Goal: Task Accomplishment & Management: Complete application form

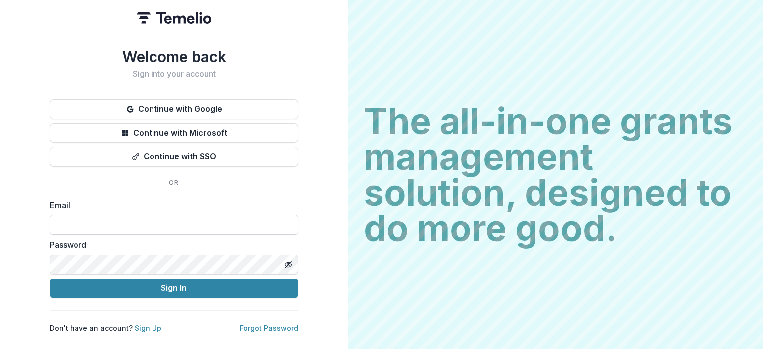
click at [151, 226] on input at bounding box center [174, 225] width 248 height 20
click at [167, 223] on input at bounding box center [174, 225] width 248 height 20
type input "**********"
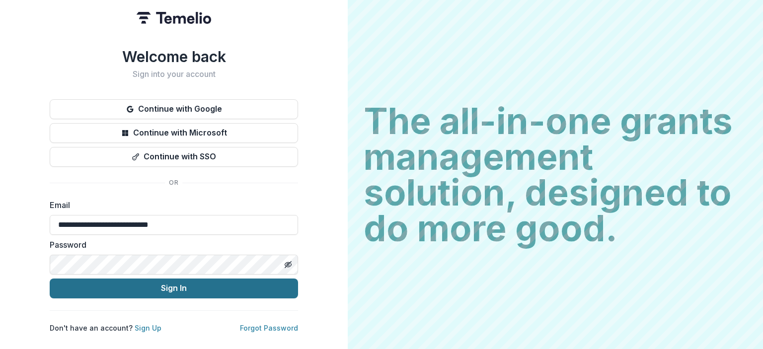
click at [166, 284] on button "Sign In" at bounding box center [174, 289] width 248 height 20
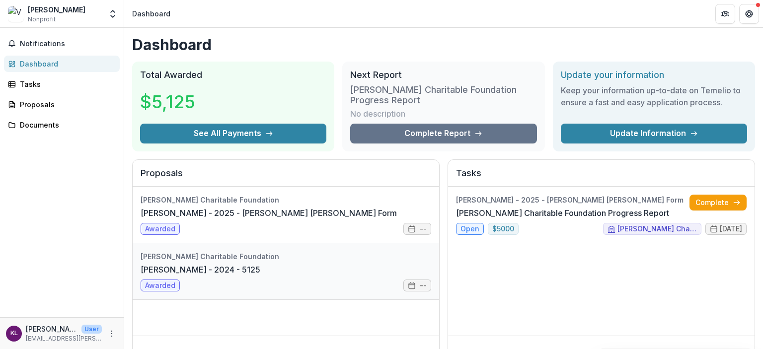
click at [255, 276] on link "[PERSON_NAME] - 2024 - 5125" at bounding box center [201, 270] width 120 height 12
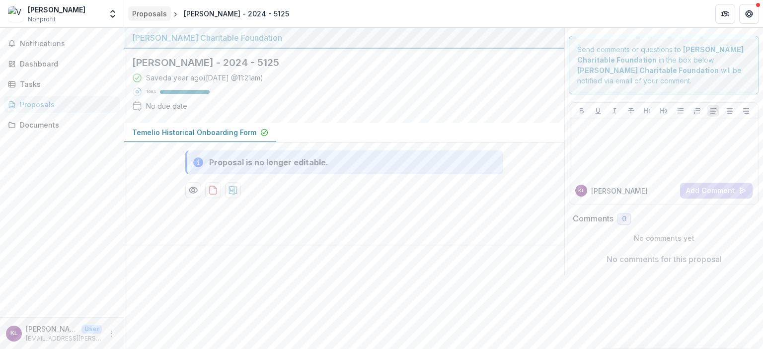
click at [159, 11] on div "Proposals" at bounding box center [149, 13] width 35 height 10
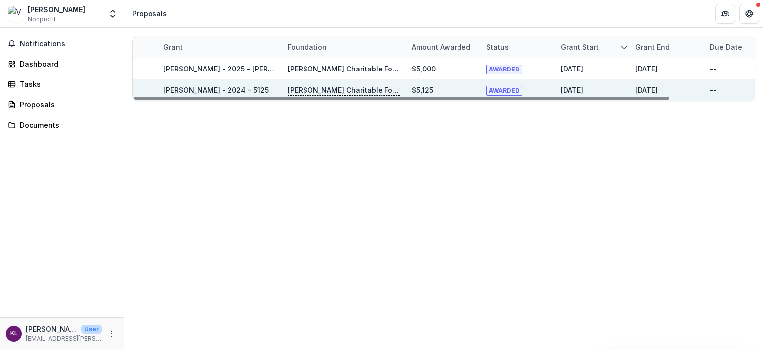
click at [339, 92] on p "[PERSON_NAME] Charitable Foundation" at bounding box center [344, 90] width 112 height 11
click at [209, 86] on link "[PERSON_NAME] - 2024 - 5125" at bounding box center [215, 90] width 105 height 8
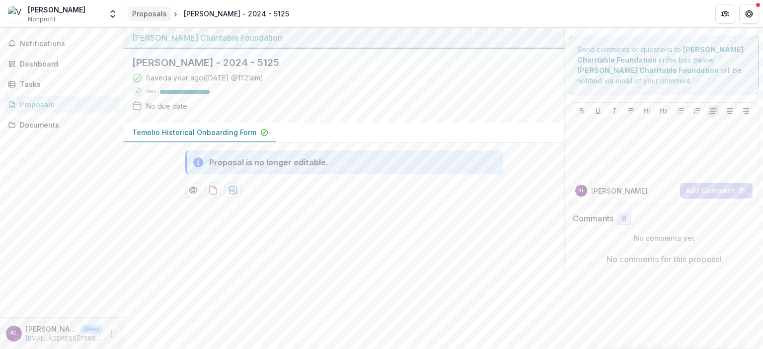
click at [146, 15] on div "Proposals" at bounding box center [149, 13] width 35 height 10
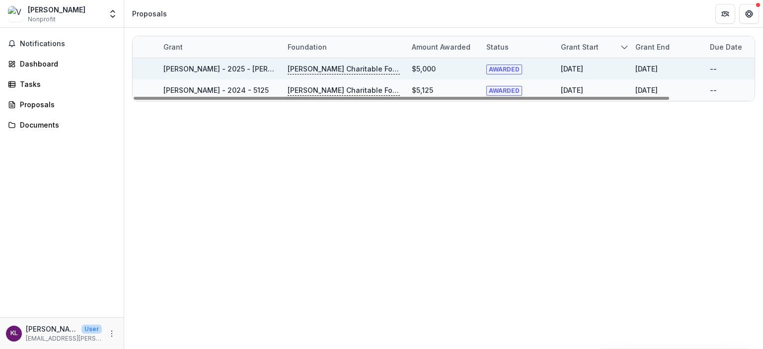
click at [236, 69] on link "[PERSON_NAME] - 2025 - [PERSON_NAME] [PERSON_NAME] Form" at bounding box center [274, 69] width 223 height 8
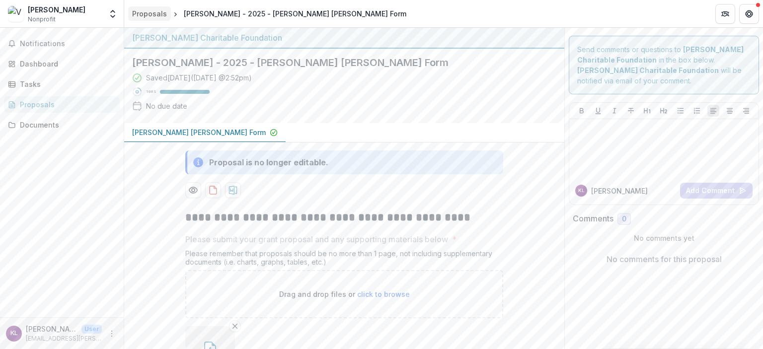
click at [146, 16] on div "Proposals" at bounding box center [149, 13] width 35 height 10
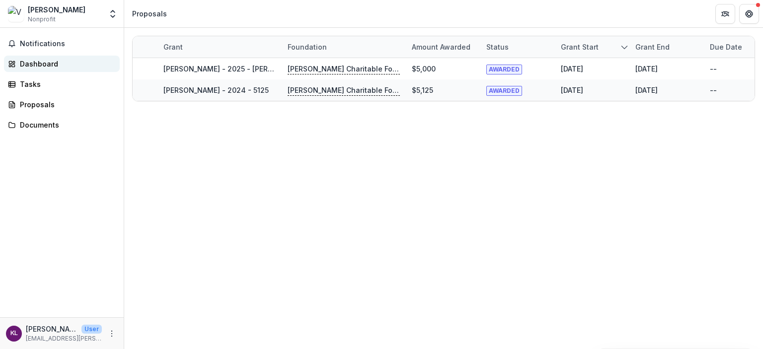
click at [56, 57] on link "Dashboard" at bounding box center [62, 64] width 116 height 16
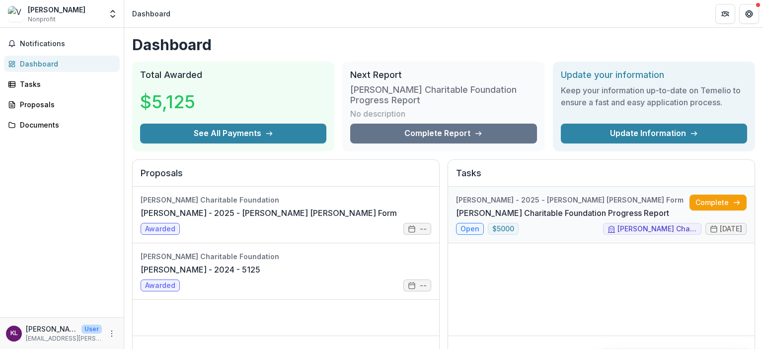
click at [669, 219] on link "[PERSON_NAME] Charitable Foundation Progress Report" at bounding box center [562, 213] width 213 height 12
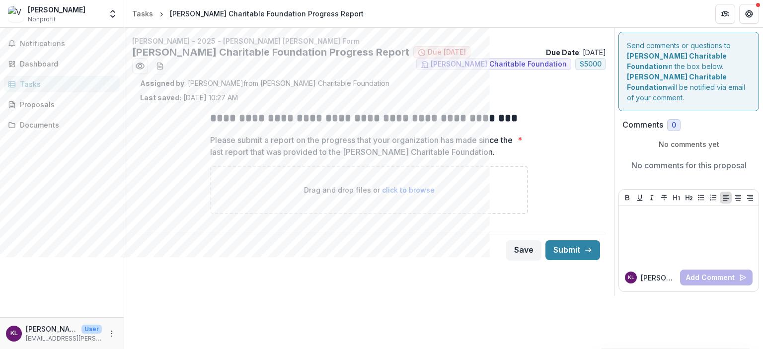
drag, startPoint x: 217, startPoint y: 141, endPoint x: 506, endPoint y: 152, distance: 289.8
click at [506, 151] on p "Please submit a report on the progress that your organization has made since th…" at bounding box center [362, 146] width 304 height 24
click at [331, 139] on p "Please submit a report on the progress that your organization has made since th…" at bounding box center [362, 146] width 304 height 24
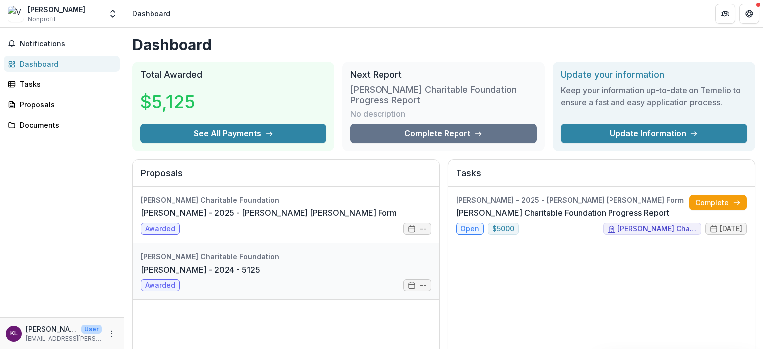
click at [260, 276] on link "[PERSON_NAME] - 2024 - 5125" at bounding box center [201, 270] width 120 height 12
click at [258, 274] on link "[PERSON_NAME] - 2024 - 5125" at bounding box center [201, 270] width 120 height 12
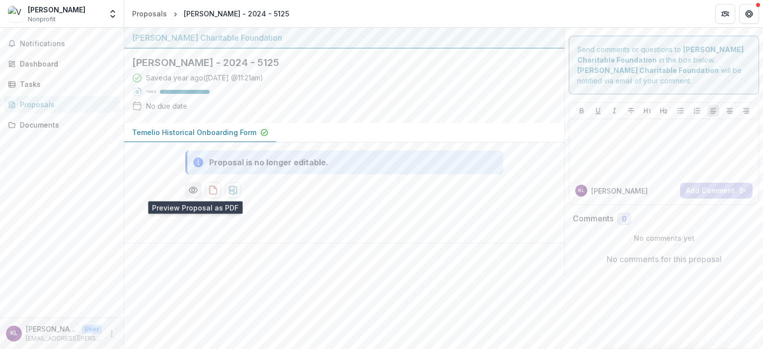
click at [189, 191] on icon "Preview eb7789e3-87a4-4cc0-819f-b1fb336400c5-0.pdf" at bounding box center [193, 190] width 10 height 10
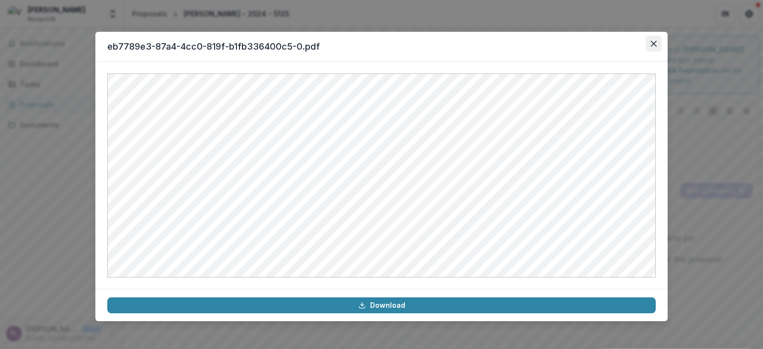
click at [653, 41] on icon "Close" at bounding box center [654, 44] width 6 height 6
